Goal: Task Accomplishment & Management: Manage account settings

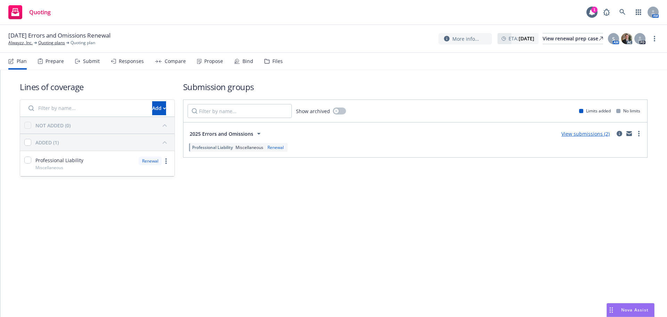
click at [243, 59] on div "Bind" at bounding box center [248, 61] width 11 height 6
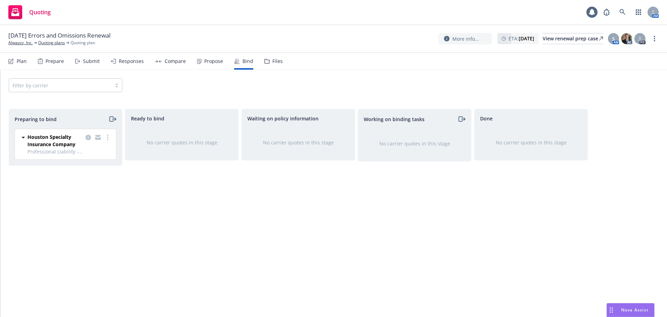
click at [201, 63] on div "Propose" at bounding box center [210, 61] width 26 height 17
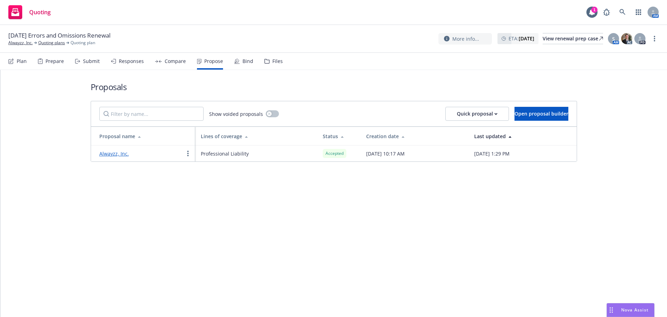
click at [234, 55] on div "Bind" at bounding box center [243, 61] width 19 height 17
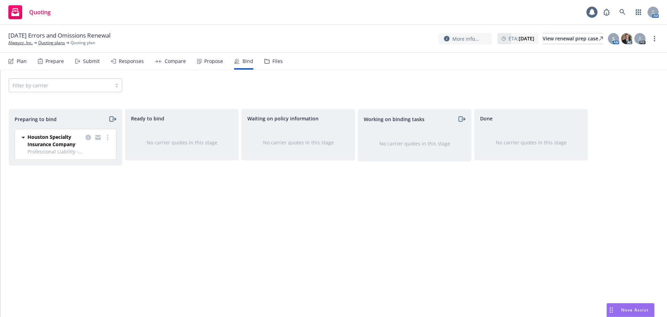
click at [106, 142] on div at bounding box center [98, 140] width 28 height 15
click at [106, 139] on link "more" at bounding box center [108, 137] width 8 height 8
click at [98, 161] on link "Log bind order" at bounding box center [77, 165] width 68 height 14
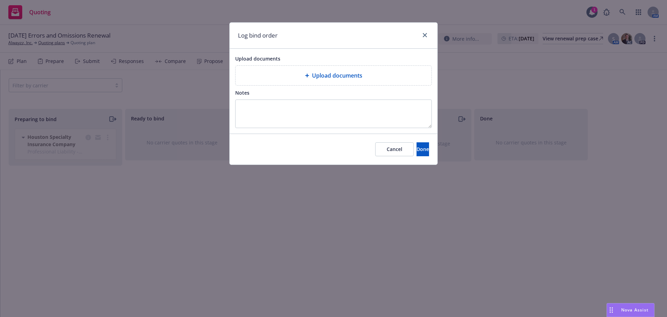
click at [267, 60] on span "Upload documents" at bounding box center [257, 58] width 45 height 7
click at [268, 66] on div "Upload documents" at bounding box center [334, 75] width 196 height 19
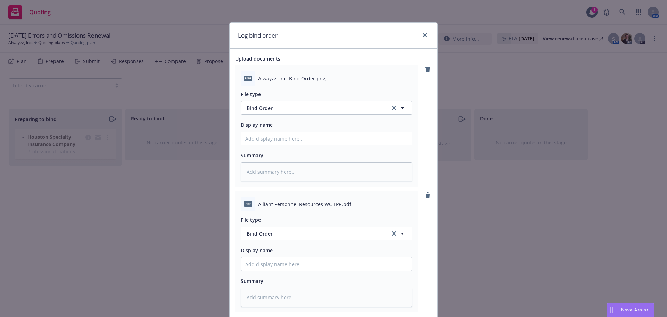
click at [425, 28] on div "Log bind order" at bounding box center [334, 36] width 208 height 26
click at [424, 31] on link "close" at bounding box center [425, 35] width 8 height 8
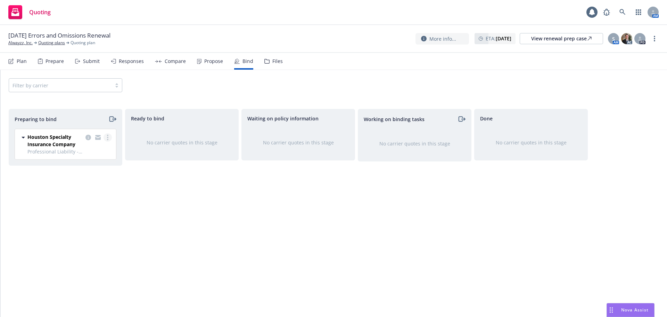
click at [108, 136] on link "more" at bounding box center [108, 137] width 8 height 8
click at [90, 165] on span "Log bind order" at bounding box center [68, 165] width 51 height 7
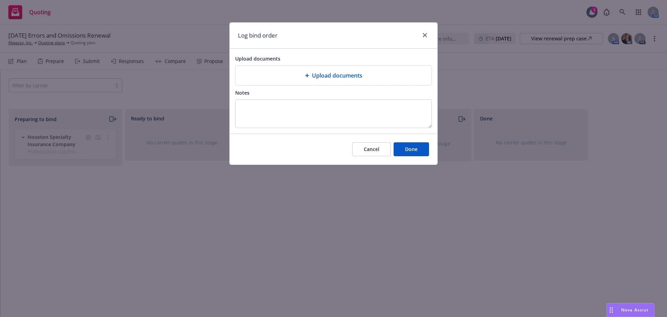
click at [338, 77] on span "Upload documents" at bounding box center [337, 75] width 50 height 8
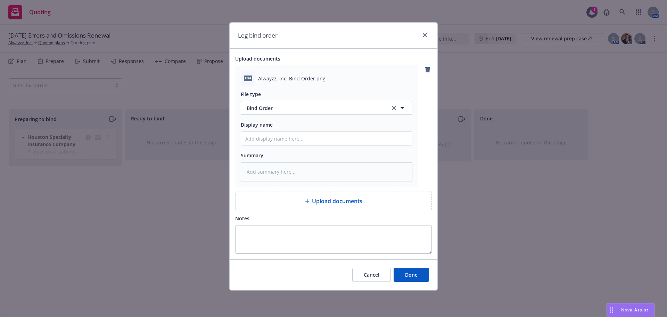
click at [409, 262] on div "Cancel Done" at bounding box center [334, 274] width 208 height 31
click at [411, 276] on span "Done" at bounding box center [411, 274] width 13 height 7
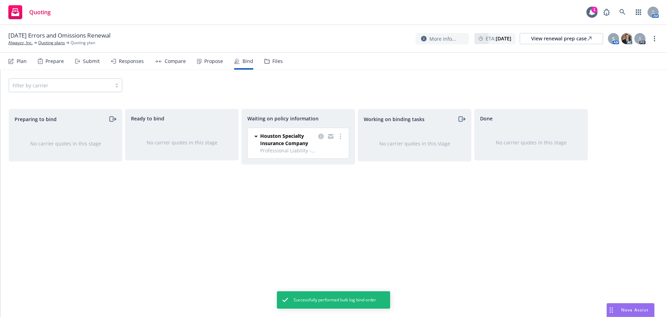
click at [198, 69] on div "Propose" at bounding box center [210, 61] width 26 height 17
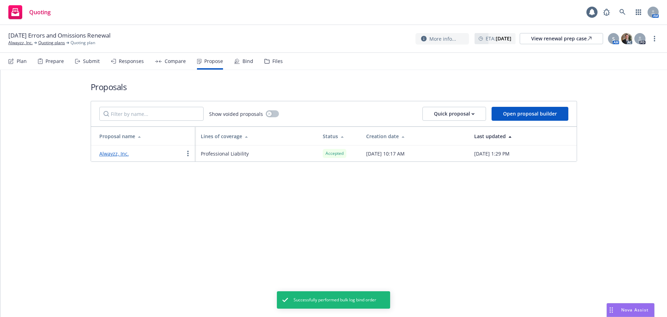
click at [118, 150] on link "Alwayzz, Inc." at bounding box center [114, 153] width 30 height 7
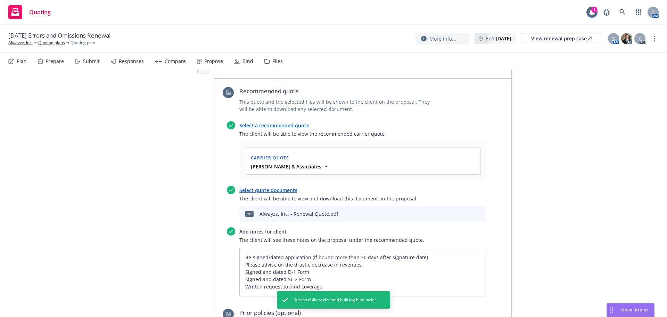
scroll to position [347, 0]
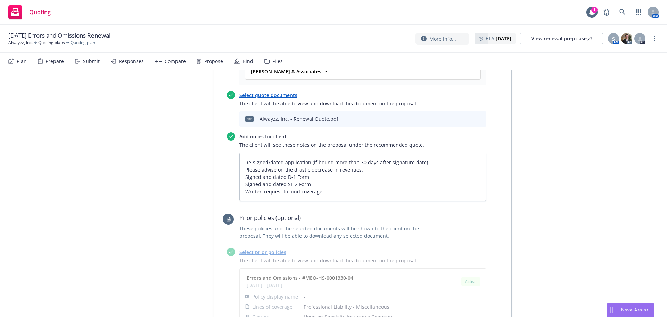
click at [660, 36] on div "09/21/25 Errors and Omissions Renewal Alwayzz, Inc. Quoting plans Quoting plan …" at bounding box center [333, 39] width 667 height 28
click at [657, 37] on link "more" at bounding box center [655, 38] width 8 height 8
click at [626, 55] on link "Copy logging email" at bounding box center [619, 53] width 77 height 14
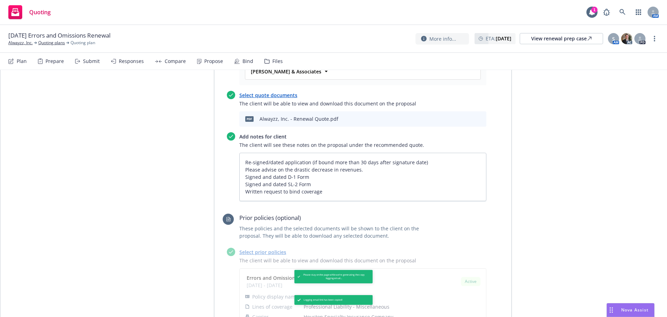
type textarea "x"
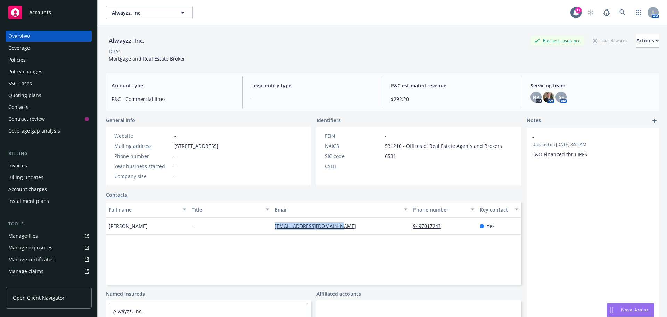
drag, startPoint x: 341, startPoint y: 229, endPoint x: 259, endPoint y: 227, distance: 82.4
click at [259, 227] on div "Antonia Papadatos - antoniapapadatos@aol.com 9497017243 Yes" at bounding box center [313, 226] width 415 height 17
copy div "antoniapapadatos@aol.com"
drag, startPoint x: 152, startPoint y: 228, endPoint x: 108, endPoint y: 226, distance: 43.8
click at [108, 226] on div "Antonia Papadatos" at bounding box center [147, 226] width 83 height 17
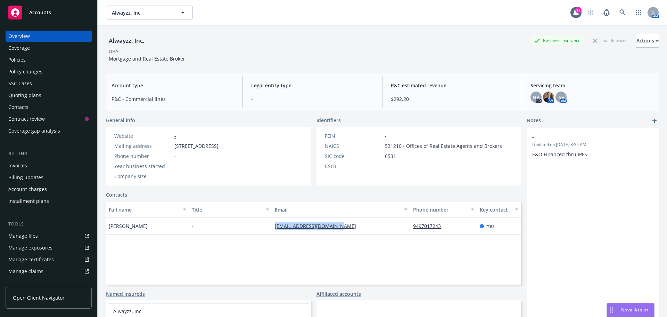
copy span "Antonia Papadatos"
drag, startPoint x: 153, startPoint y: 42, endPoint x: 102, endPoint y: 41, distance: 51.4
click at [102, 41] on div "Alwayzz, Inc. Business Insurance Total Rewards Actions DBA: - Mortgage and Real…" at bounding box center [383, 183] width 570 height 317
copy div "Alwayzz, Inc."
drag, startPoint x: 185, startPoint y: 61, endPoint x: 107, endPoint y: 56, distance: 78.3
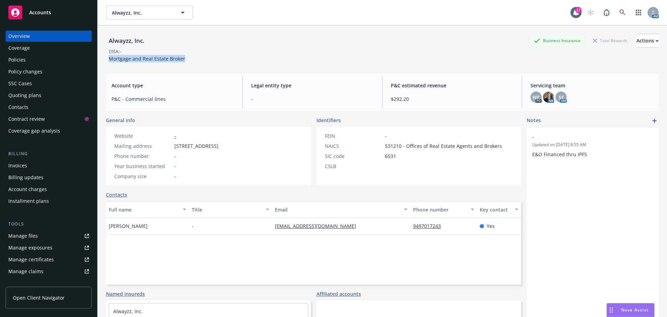
click at [107, 56] on div "Alwayzz, Inc. Business Insurance Total Rewards Actions DBA: - Mortgage and Real…" at bounding box center [382, 48] width 553 height 28
copy span "Mortgage and Real Estate Broker"
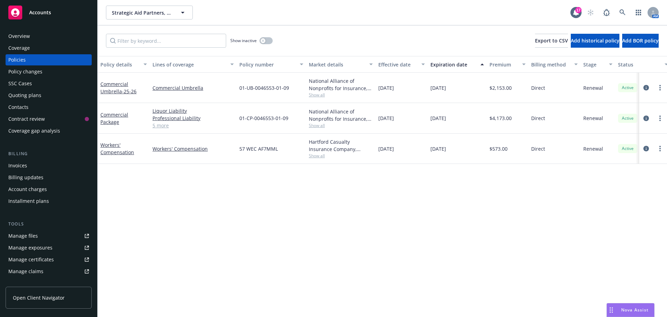
click at [329, 94] on span "Show all" at bounding box center [341, 95] width 64 height 6
click at [189, 117] on link "Professional Liability" at bounding box center [193, 117] width 81 height 7
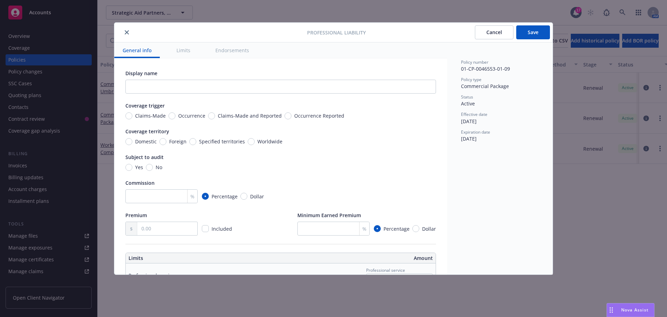
click at [120, 34] on div at bounding box center [212, 32] width 190 height 8
click at [122, 35] on div at bounding box center [212, 32] width 190 height 8
click at [128, 36] on button "close" at bounding box center [127, 32] width 8 height 8
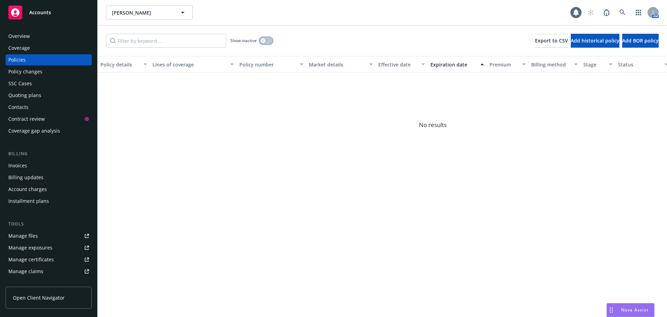
click at [271, 39] on button "button" at bounding box center [266, 40] width 13 height 7
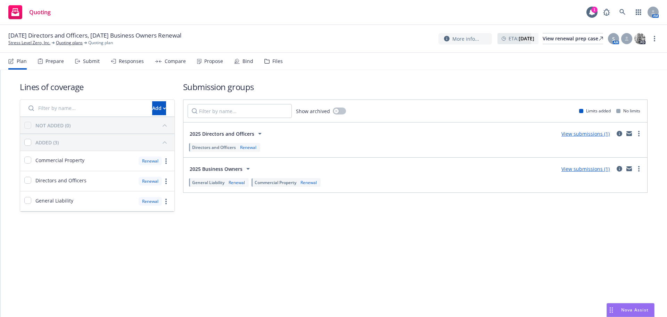
click at [237, 62] on icon at bounding box center [237, 61] width 6 height 6
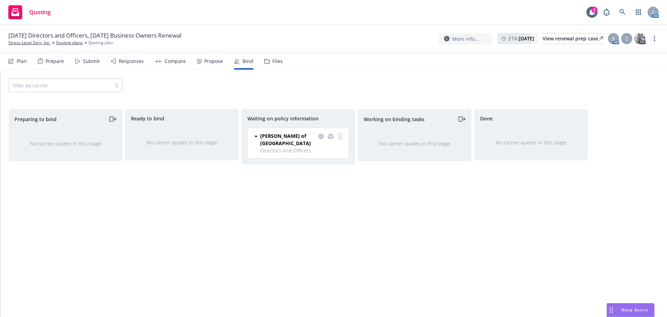
click at [340, 134] on icon "more" at bounding box center [340, 136] width 1 height 6
click at [320, 141] on body "Quoting 1 AM 08/29/25 Directors and Officers, 08/23/25 Business Owners Renewal …" at bounding box center [333, 158] width 667 height 317
click at [338, 137] on link "more" at bounding box center [340, 136] width 8 height 8
click at [310, 147] on span "Create policies" at bounding box center [306, 150] width 51 height 7
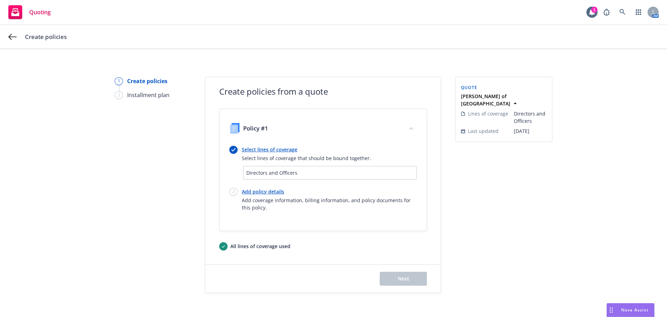
drag, startPoint x: 253, startPoint y: 192, endPoint x: 271, endPoint y: 199, distance: 19.6
click at [253, 192] on link "Add policy details" at bounding box center [329, 191] width 175 height 7
select select "12"
select select "CA"
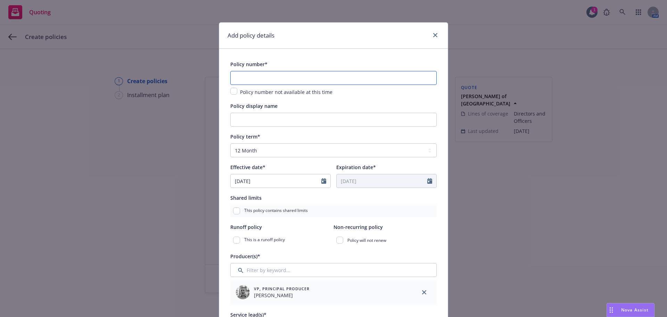
drag, startPoint x: 252, startPoint y: 78, endPoint x: 304, endPoint y: 97, distance: 55.7
click at [252, 78] on input "text" at bounding box center [333, 78] width 206 height 14
paste input "ADL00865001"
type input "ADL00865001"
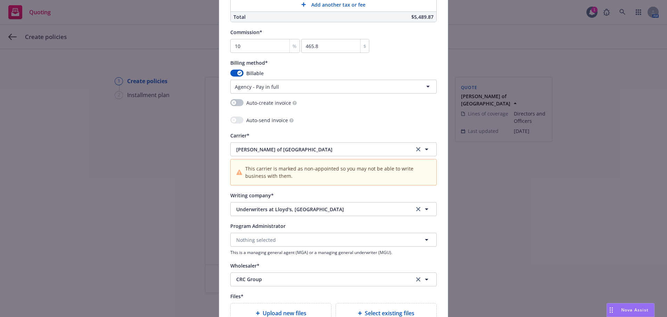
scroll to position [649, 0]
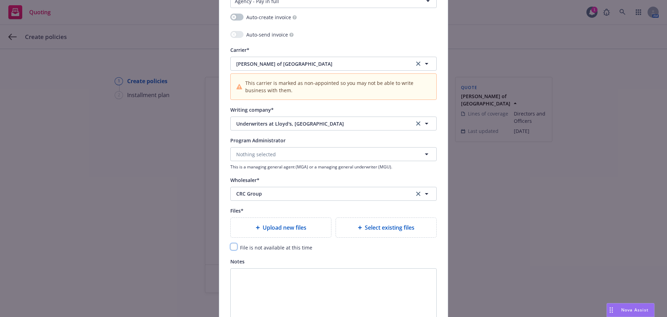
drag, startPoint x: 233, startPoint y: 248, endPoint x: 357, endPoint y: 223, distance: 126.2
click at [233, 248] on input "checkbox" at bounding box center [233, 246] width 7 height 7
checkbox input "true"
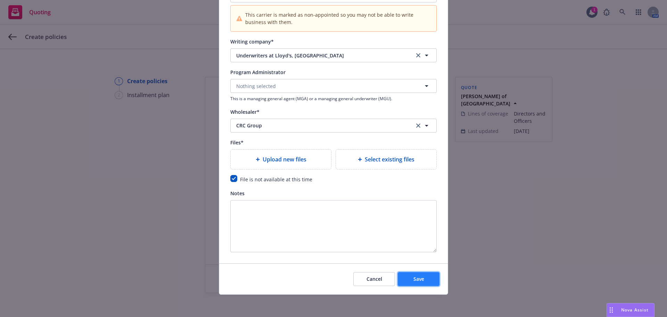
click at [417, 274] on button "Save" at bounding box center [419, 279] width 42 height 14
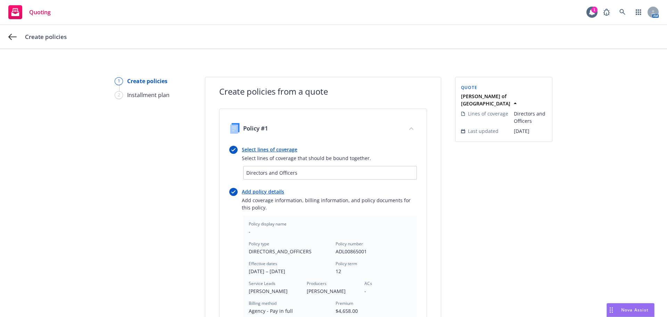
scroll to position [192, 0]
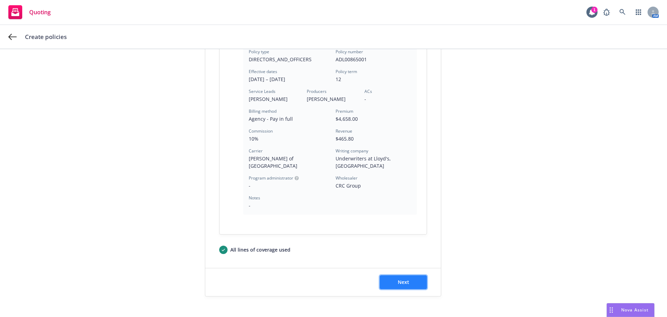
click at [404, 278] on span "Next" at bounding box center [403, 281] width 11 height 7
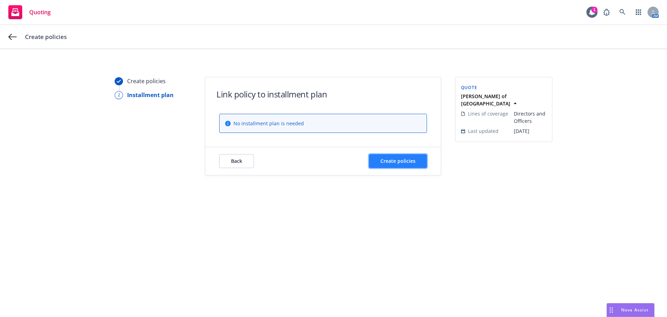
click at [403, 155] on button "Create policies" at bounding box center [398, 161] width 58 height 14
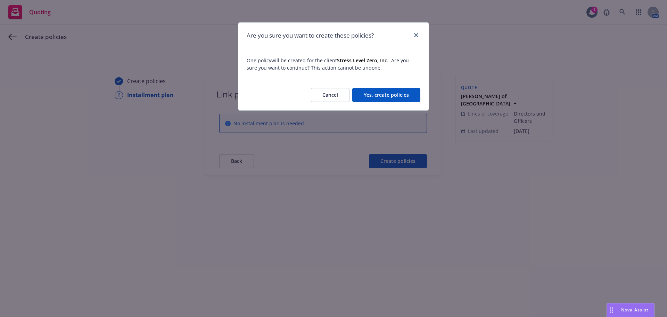
click at [400, 96] on button "Yes, create policies" at bounding box center [386, 95] width 68 height 14
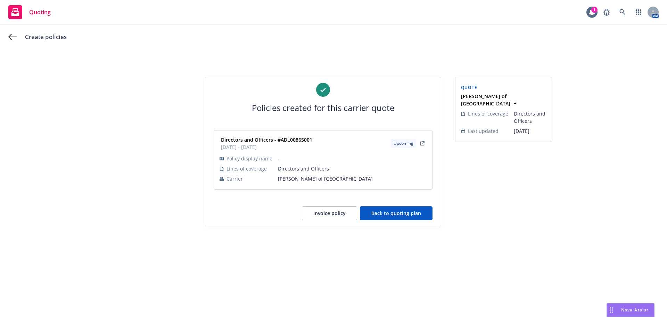
click at [428, 208] on button "Back to quoting plan" at bounding box center [396, 213] width 73 height 14
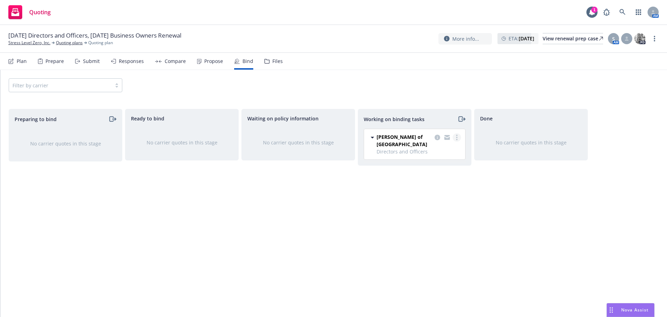
click at [458, 133] on link "more" at bounding box center [457, 137] width 8 height 8
drag, startPoint x: 442, startPoint y: 163, endPoint x: 254, endPoint y: 54, distance: 217.4
click at [441, 162] on span "Move to done" at bounding box center [422, 165] width 48 height 7
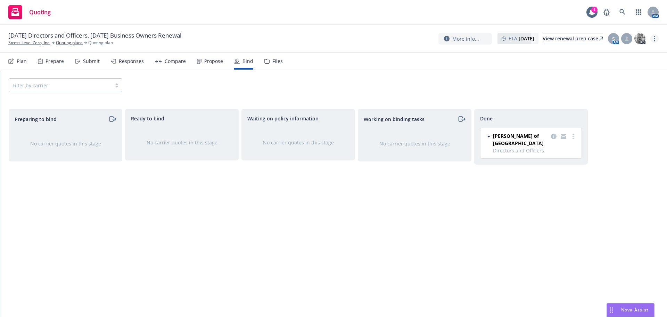
click at [657, 38] on link "more" at bounding box center [655, 38] width 8 height 8
drag, startPoint x: 653, startPoint y: 40, endPoint x: 382, endPoint y: 50, distance: 271.2
click at [602, 53] on link "Copy logging email" at bounding box center [619, 53] width 77 height 14
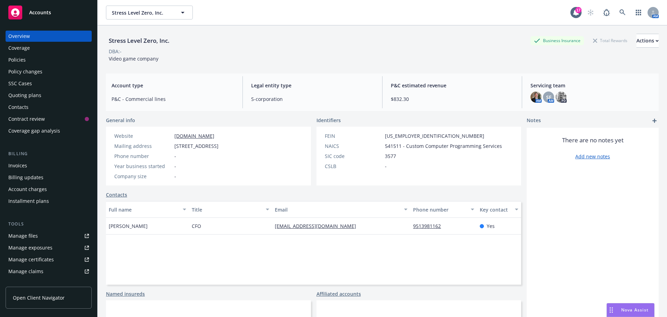
scroll to position [23, 0]
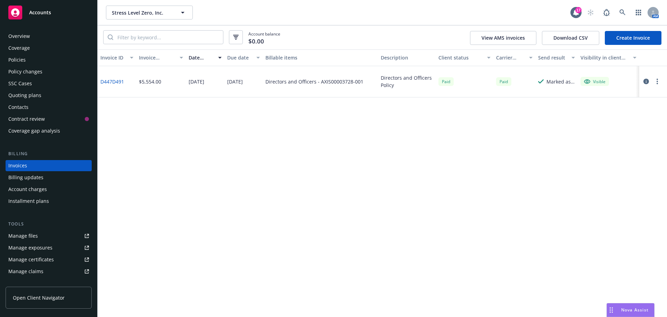
click at [632, 39] on link "Create Invoice" at bounding box center [633, 38] width 57 height 14
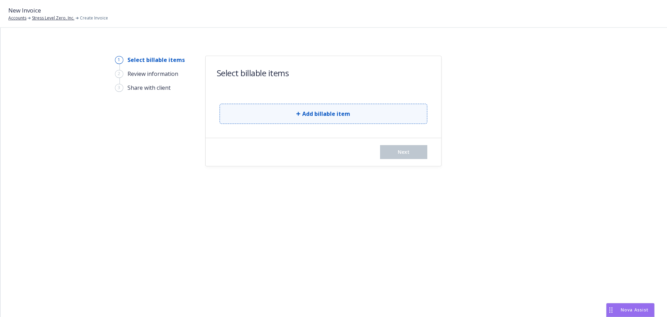
click at [246, 117] on button "Add billable item" at bounding box center [324, 114] width 208 height 20
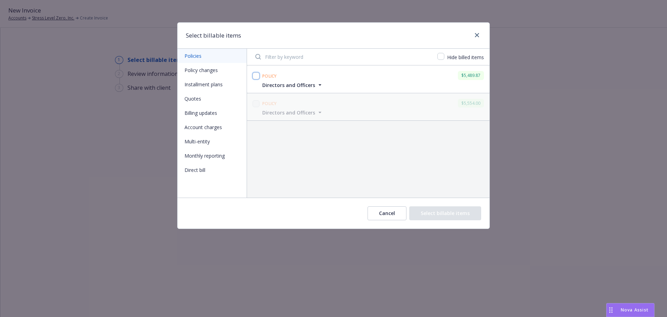
click at [258, 74] on input "checkbox" at bounding box center [256, 75] width 7 height 7
checkbox input "true"
click at [454, 212] on button "Select billable items" at bounding box center [445, 213] width 72 height 14
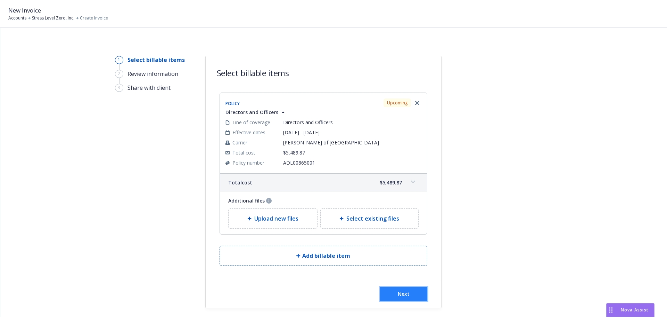
click at [403, 297] on button "Next" at bounding box center [403, 294] width 47 height 14
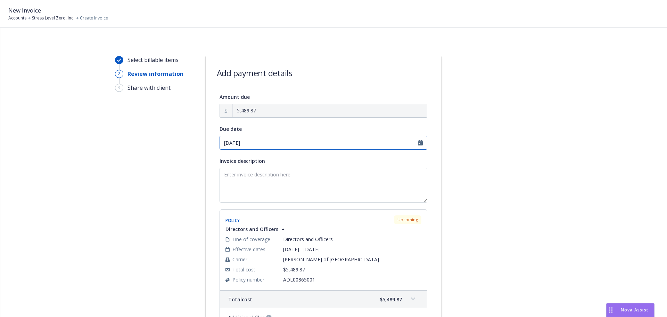
click at [315, 144] on input "08/29/2025" at bounding box center [324, 143] width 208 height 14
select select "August"
select select "2025"
click at [293, 157] on icon "chevronRight" at bounding box center [292, 157] width 2 height 4
select select "September"
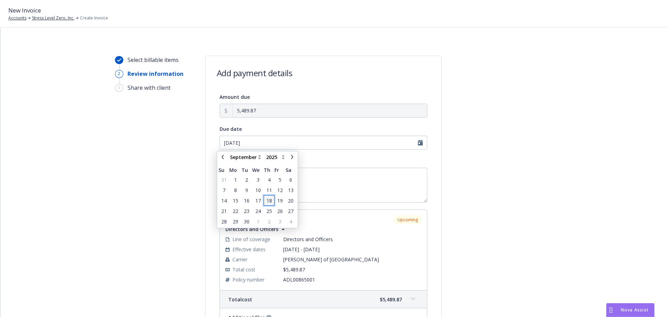
click at [270, 196] on span "18" at bounding box center [268, 200] width 9 height 9
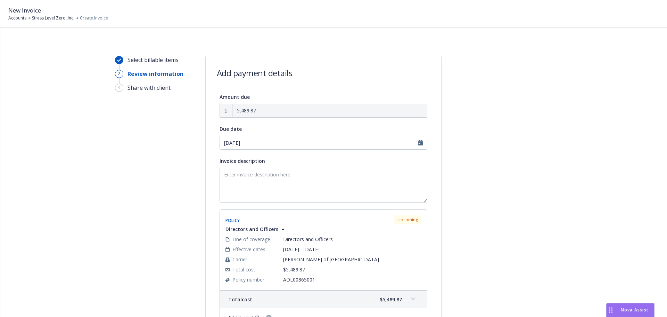
type input "[DATE]"
click at [271, 187] on textarea "Invoice description" at bounding box center [324, 184] width 208 height 35
paste textarea "08/23/25 - Stress Level Zero, Inc. - DIRECTORS AND OFFICERS (Submission)"
drag, startPoint x: 300, startPoint y: 172, endPoint x: 490, endPoint y: 178, distance: 189.8
click at [490, 178] on div "Select billable items 2 Review information 3 Share with client Add payment deta…" at bounding box center [334, 225] width 650 height 338
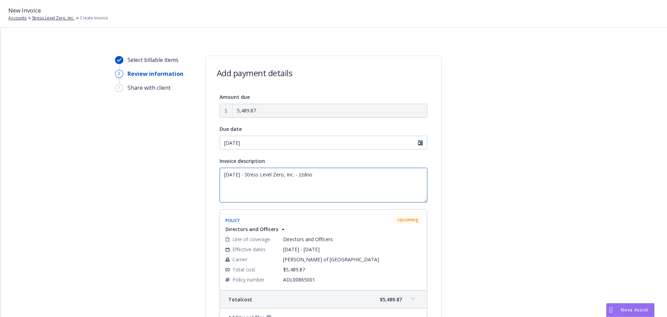
paste textarea "Directors and Officers"
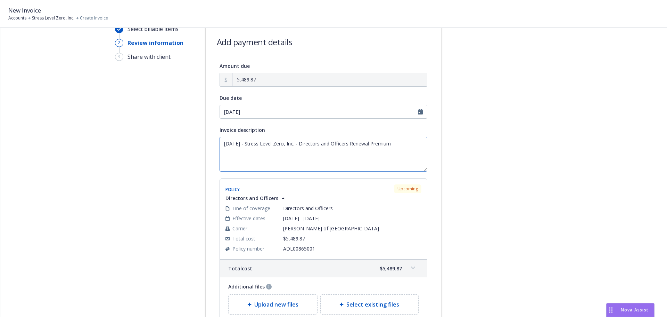
scroll to position [93, 0]
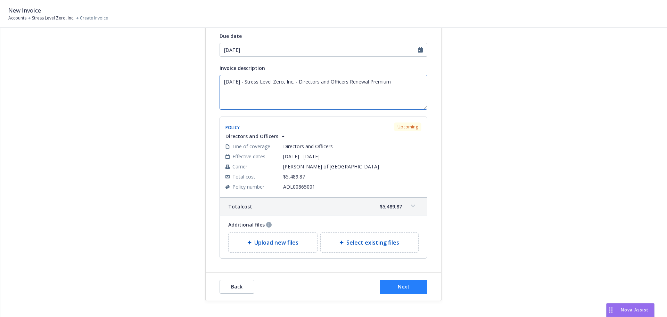
type textarea "[DATE] - Stress Level Zero, Inc. - Directors and Officers Renewal Premium"
click at [420, 291] on button "Next" at bounding box center [403, 286] width 47 height 14
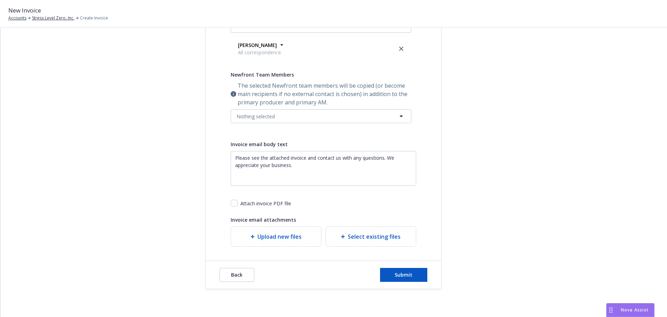
scroll to position [0, 0]
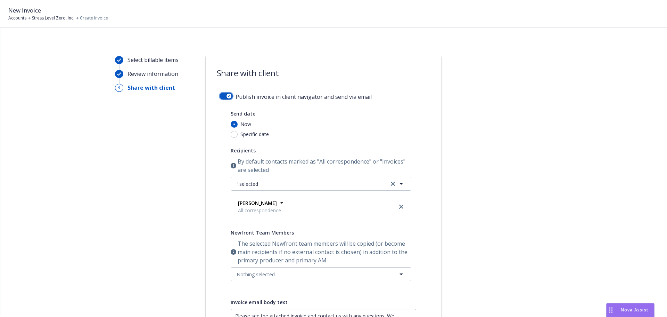
click at [227, 95] on div "button" at bounding box center [229, 95] width 5 height 5
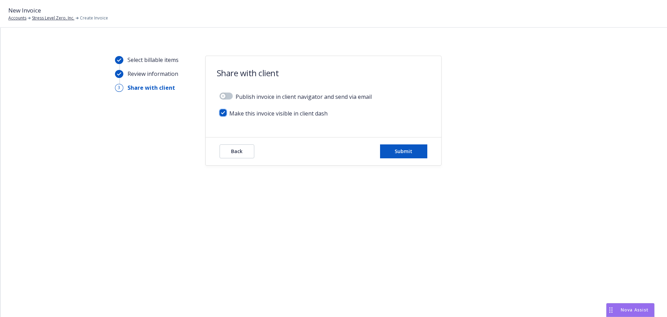
click at [222, 111] on input "checkbox" at bounding box center [223, 112] width 7 height 7
checkbox input "false"
click at [377, 147] on div "Back Submit" at bounding box center [324, 151] width 208 height 14
click at [380, 147] on button "Submit" at bounding box center [403, 151] width 47 height 14
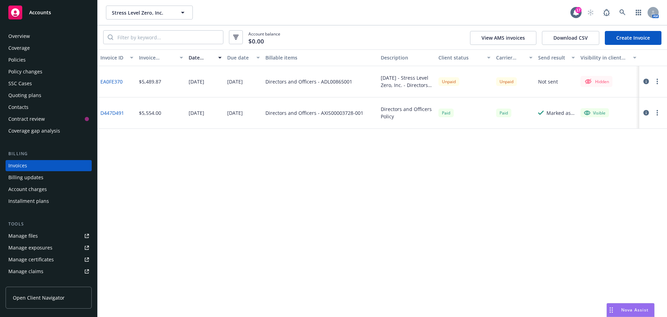
click at [657, 79] on icon "button" at bounding box center [657, 82] width 1 height 6
click at [632, 137] on link "Make it visible in client dash" at bounding box center [617, 137] width 89 height 14
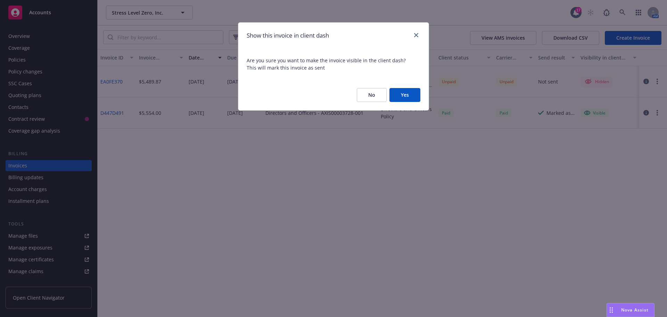
click at [402, 92] on button "Yes" at bounding box center [405, 95] width 31 height 14
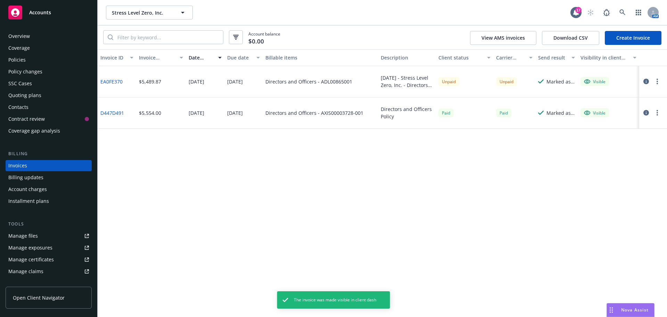
click at [646, 80] on icon "button" at bounding box center [647, 82] width 6 height 6
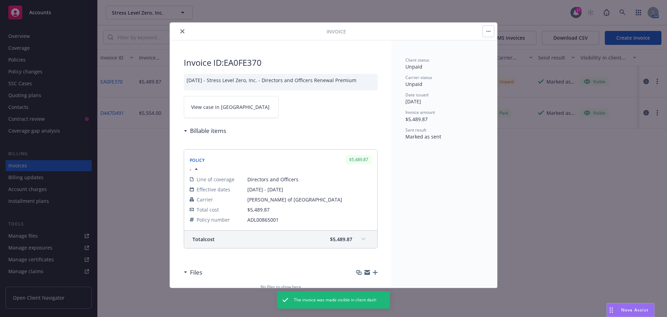
click at [223, 104] on span "View case in SSC" at bounding box center [230, 106] width 79 height 7
click at [182, 30] on icon "close" at bounding box center [182, 31] width 4 height 4
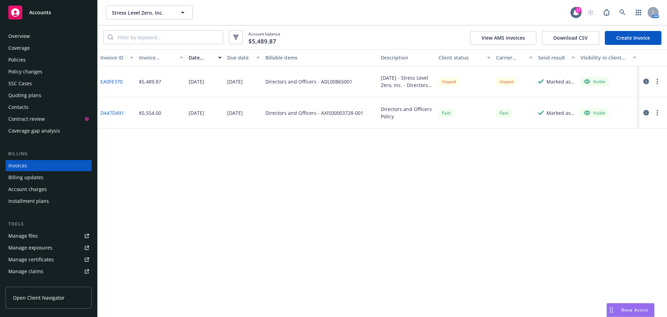
click at [657, 81] on icon "button" at bounding box center [657, 82] width 1 height 6
click at [609, 125] on link "Copy invoice URL" at bounding box center [617, 123] width 89 height 14
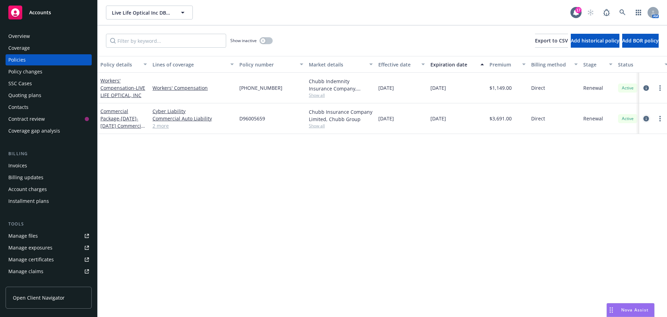
click at [647, 120] on icon "circleInformation" at bounding box center [647, 119] width 6 height 6
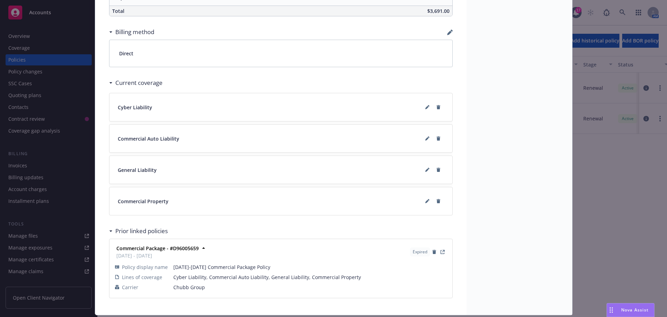
scroll to position [484, 0]
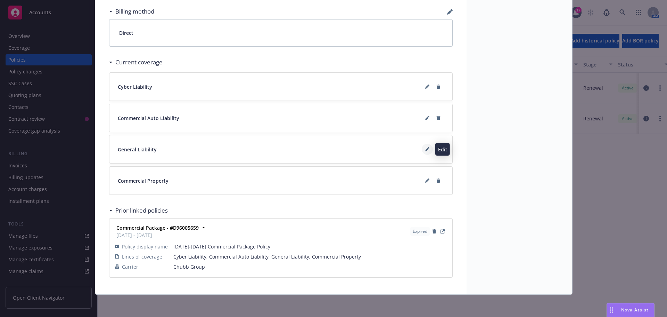
click at [426, 153] on button at bounding box center [427, 149] width 11 height 11
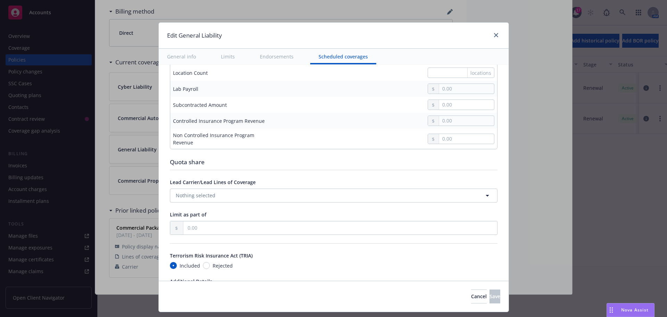
scroll to position [830, 0]
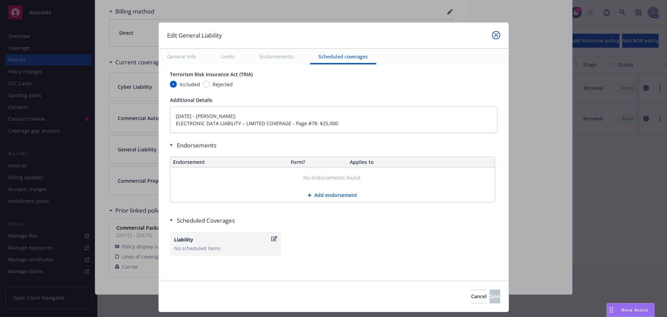
click at [494, 34] on icon "close" at bounding box center [496, 35] width 4 height 4
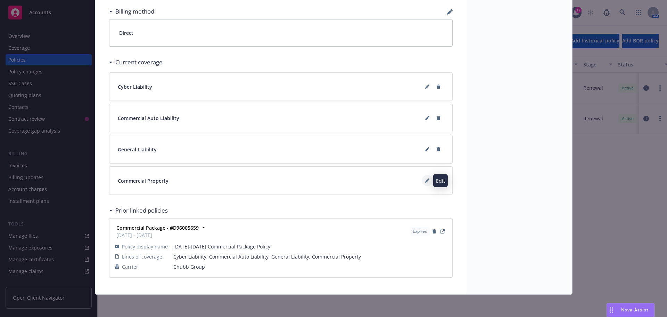
click at [425, 182] on icon at bounding box center [427, 180] width 4 height 4
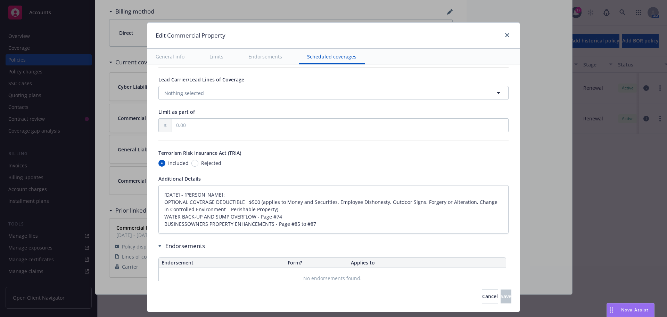
scroll to position [2247, 0]
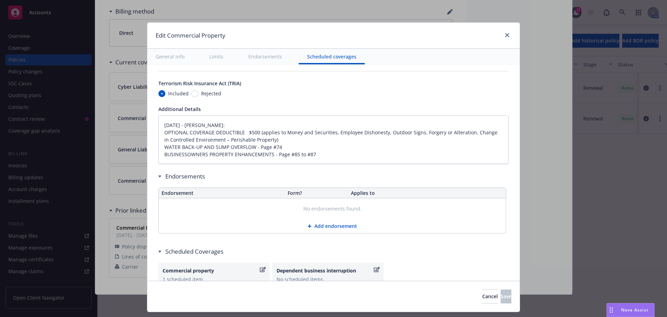
click at [510, 37] on div "Edit Commercial Property" at bounding box center [333, 36] width 373 height 26
click at [505, 35] on icon "close" at bounding box center [507, 35] width 4 height 4
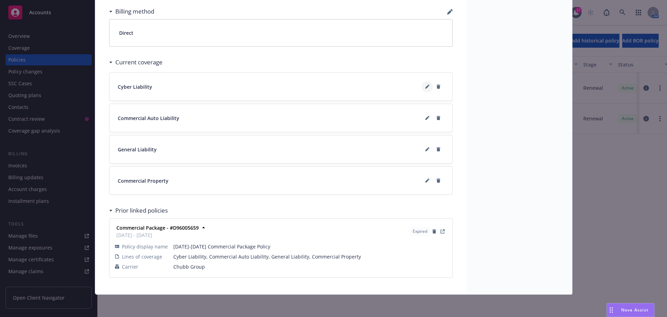
click at [425, 86] on icon at bounding box center [427, 86] width 4 height 4
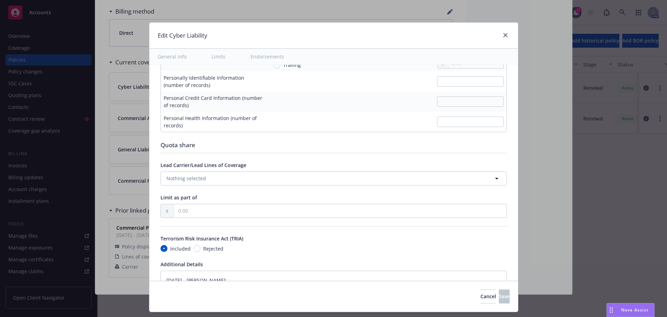
type textarea "x"
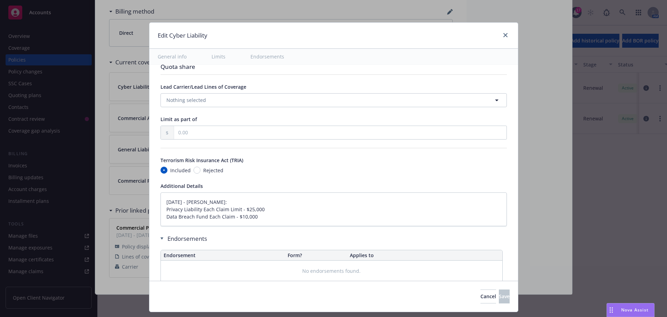
scroll to position [1340, 0]
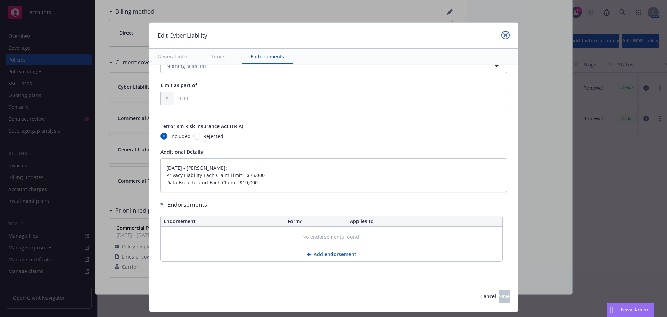
click at [501, 38] on link "close" at bounding box center [505, 35] width 8 height 8
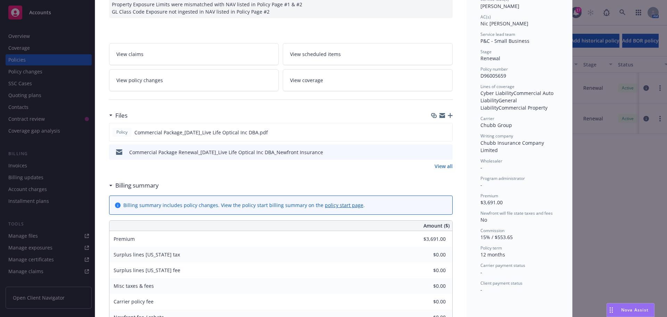
scroll to position [0, 0]
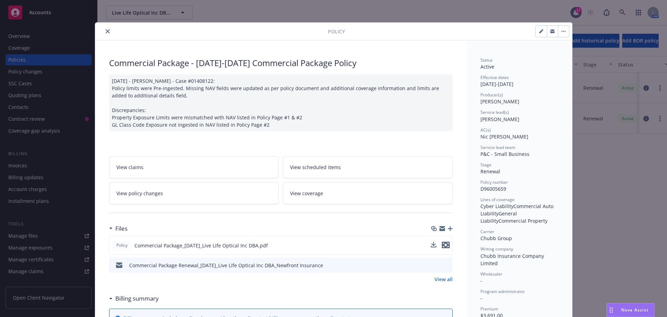
click at [446, 243] on icon "preview file" at bounding box center [446, 244] width 6 height 5
